Goal: Task Accomplishment & Management: Manage account settings

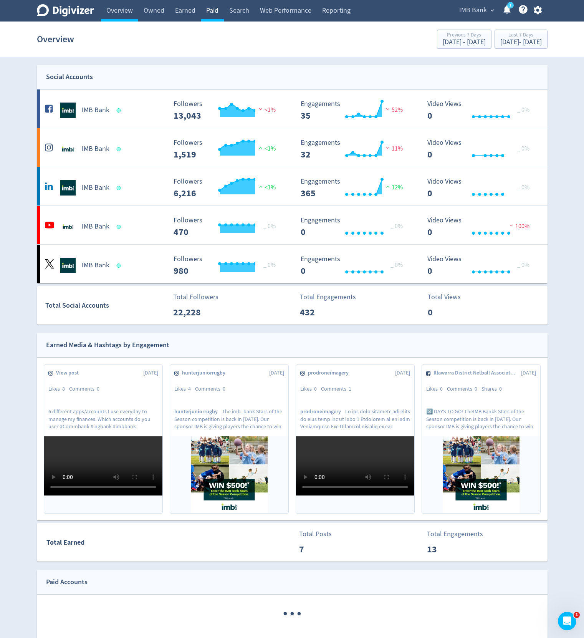
click at [213, 15] on link "Paid" at bounding box center [212, 11] width 23 height 22
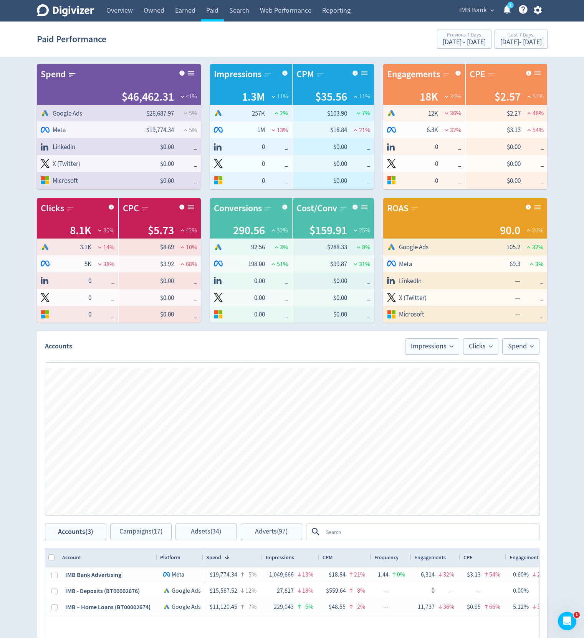
click at [532, 11] on button "button" at bounding box center [537, 10] width 19 height 10
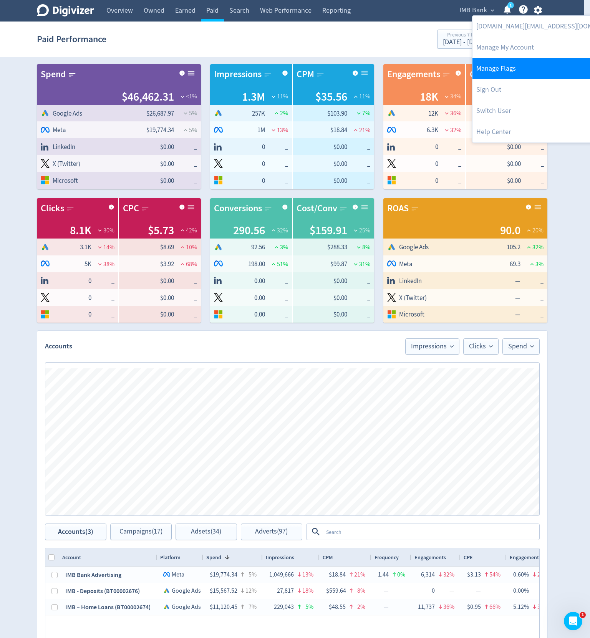
click at [509, 73] on link "Manage Flags" at bounding box center [550, 68] width 157 height 21
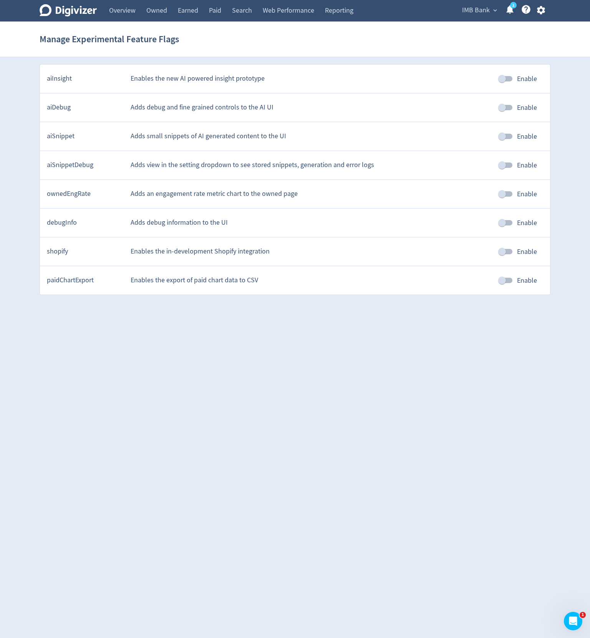
click at [508, 139] on input "Enable" at bounding box center [502, 136] width 44 height 15
checkbox input "true"
click at [207, 9] on link "Paid" at bounding box center [215, 11] width 23 height 22
